Goal: Task Accomplishment & Management: Manage account settings

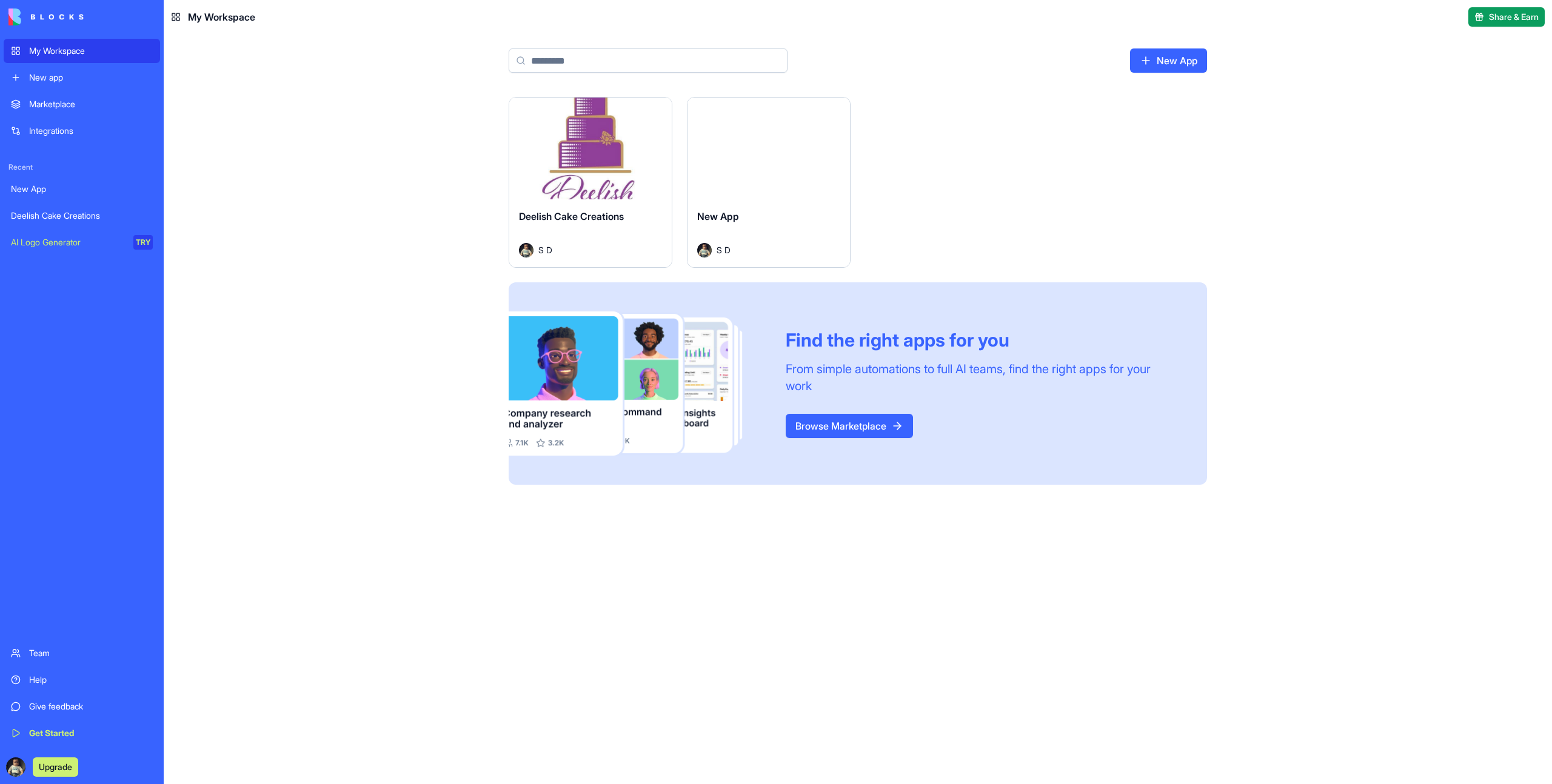
click at [565, 218] on span "Deelish Cake Creations" at bounding box center [571, 216] width 105 height 12
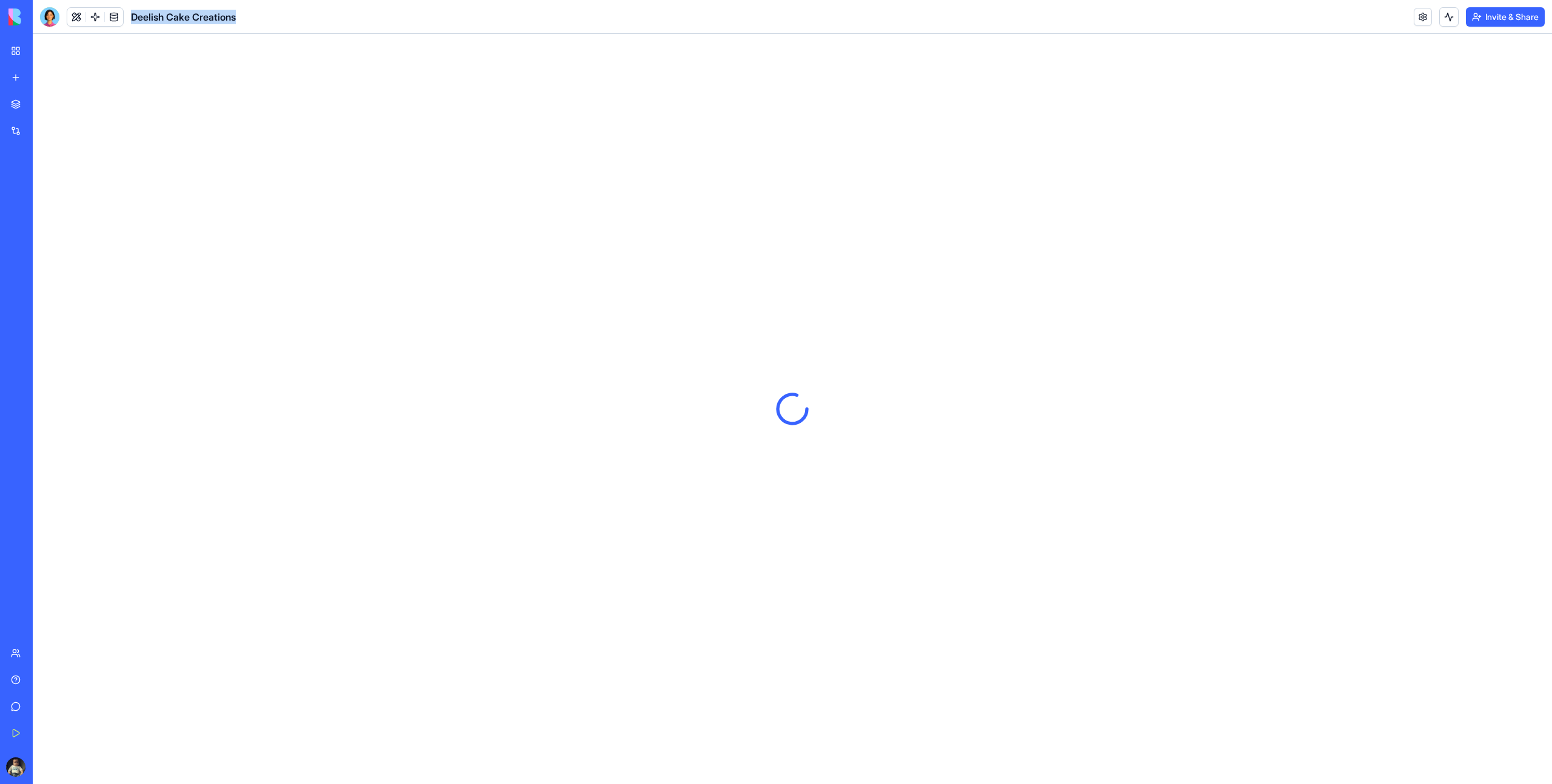
drag, startPoint x: 251, startPoint y: 20, endPoint x: 130, endPoint y: 13, distance: 121.2
click at [129, 13] on header "Deelish Cake Creations Invite & Share" at bounding box center [792, 17] width 1519 height 34
copy span "Deelish Cake Creations"
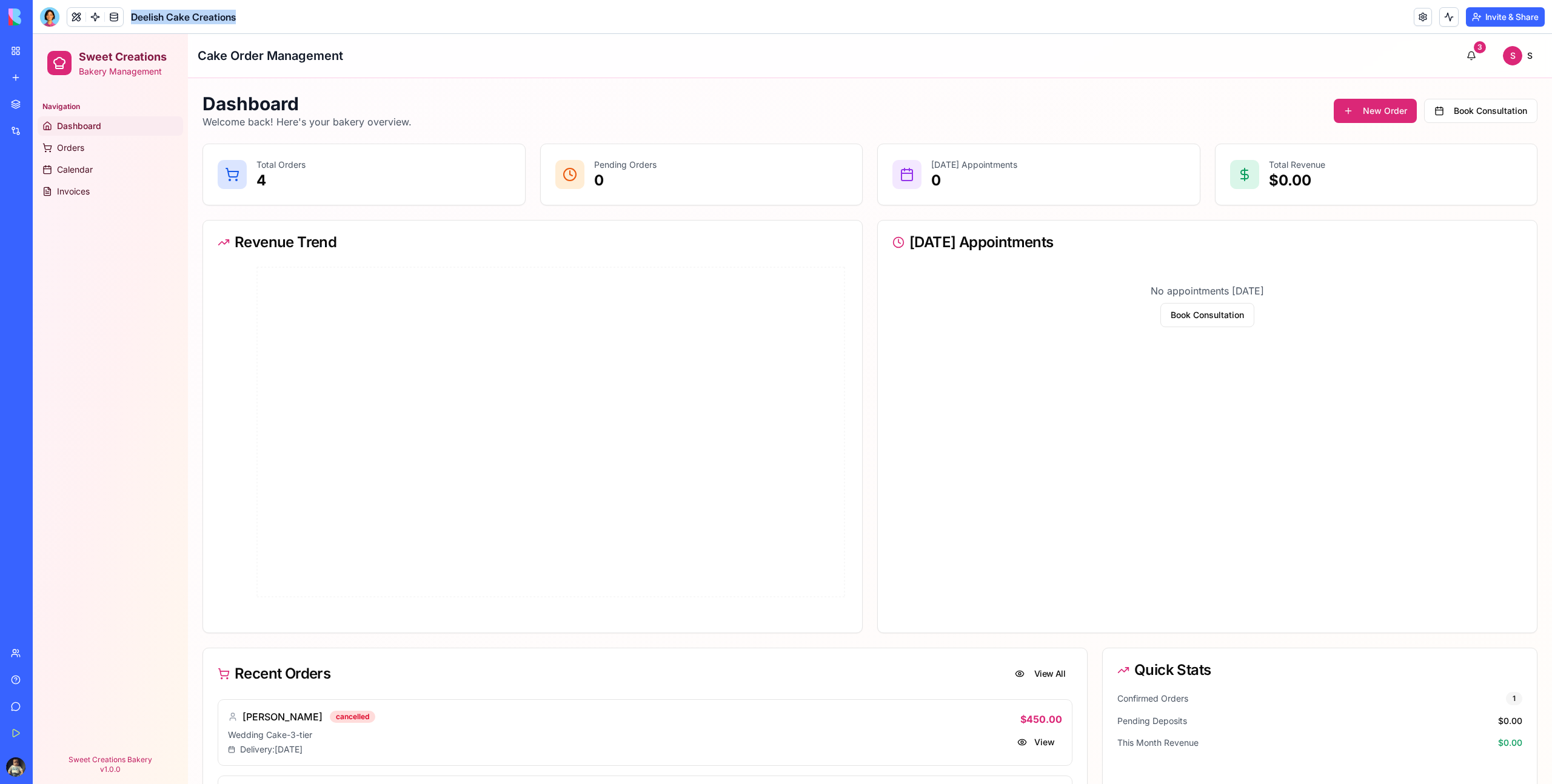
copy span "Deelish Cake Creations"
drag, startPoint x: 346, startPoint y: 55, endPoint x: 272, endPoint y: 57, distance: 74.0
click at [272, 57] on header "Cake Order Management 3 S S" at bounding box center [870, 56] width 1364 height 44
drag, startPoint x: 197, startPoint y: 56, endPoint x: 350, endPoint y: 56, distance: 153.0
click at [350, 56] on header "Cake Order Management 3 S S" at bounding box center [870, 56] width 1364 height 44
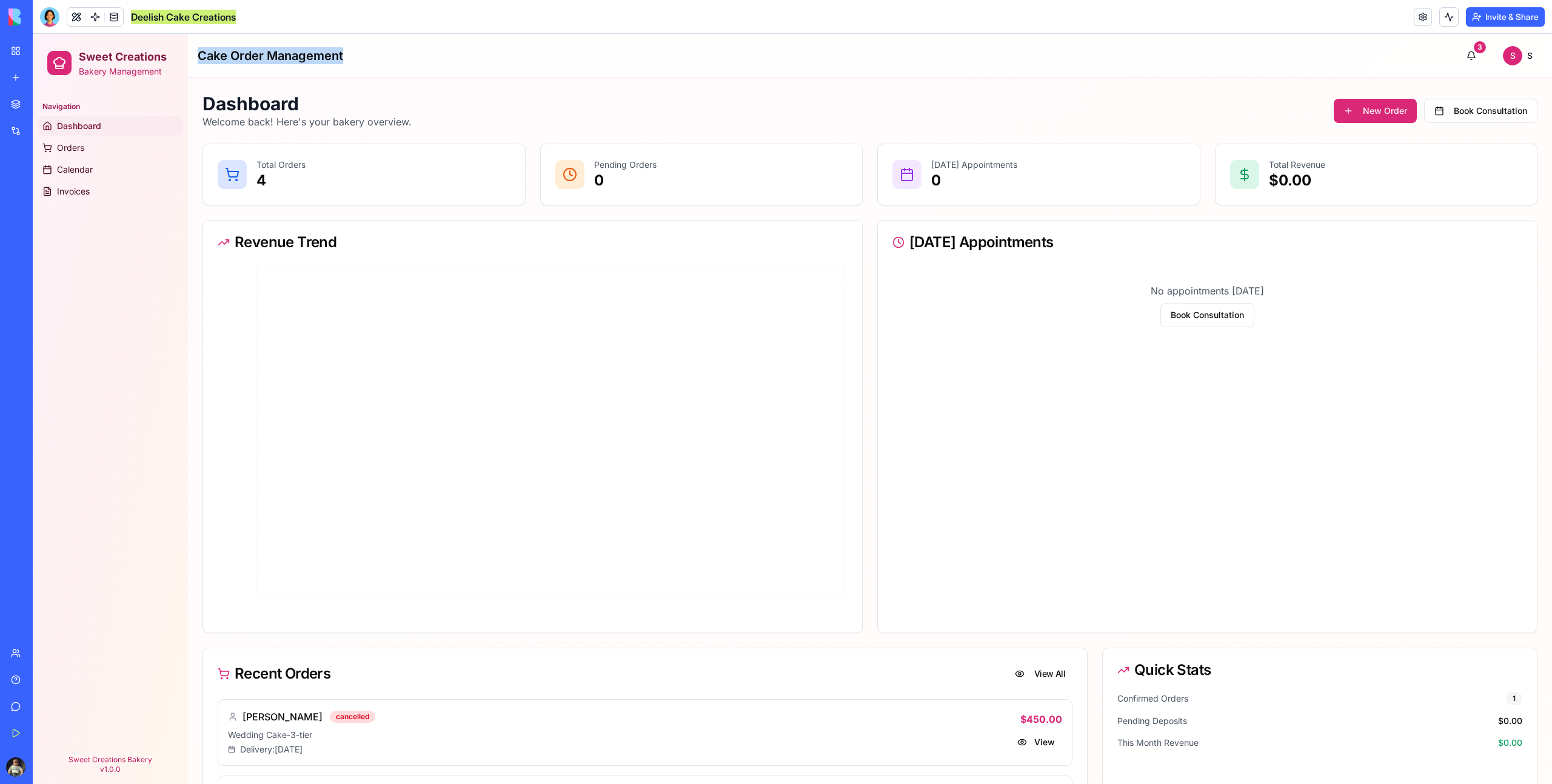
copy h1 "Cake Order Management"
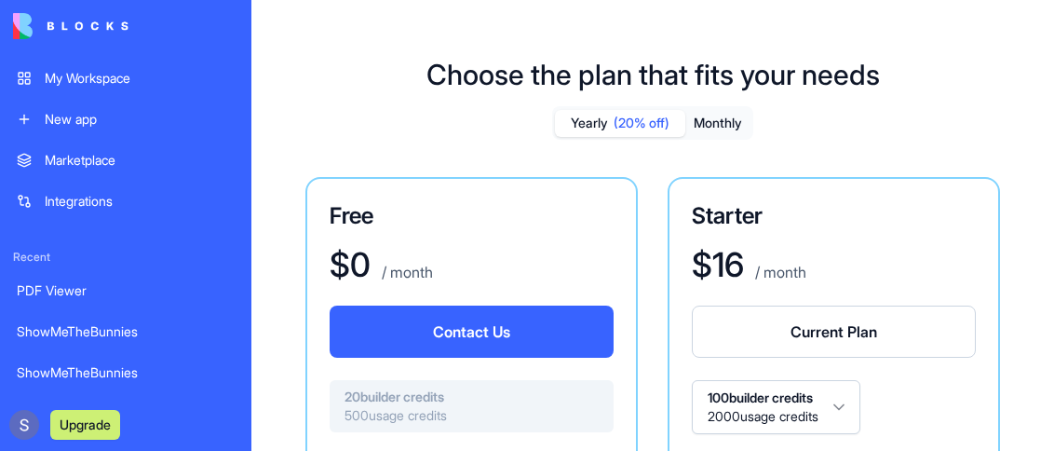
scroll to position [128, 0]
